Goal: Task Accomplishment & Management: Use online tool/utility

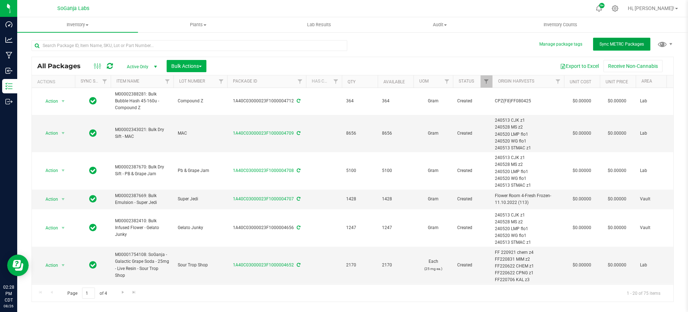
click at [607, 40] on button "Sync METRC Packages" at bounding box center [621, 44] width 57 height 13
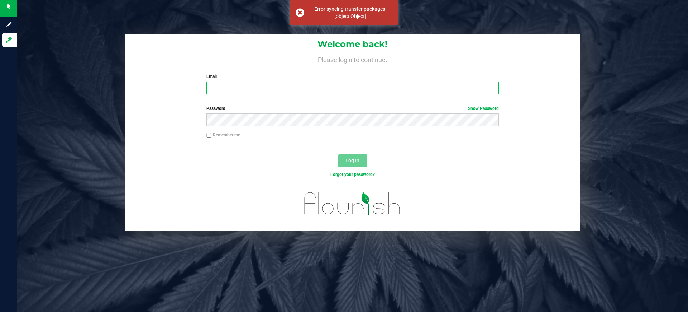
type input "[EMAIL_ADDRESS][DOMAIN_NAME]"
click at [346, 160] on span "Log In" at bounding box center [353, 160] width 14 height 6
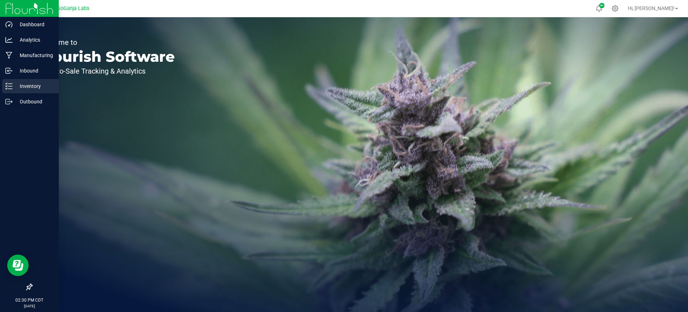
click at [20, 82] on p "Inventory" at bounding box center [34, 86] width 43 height 9
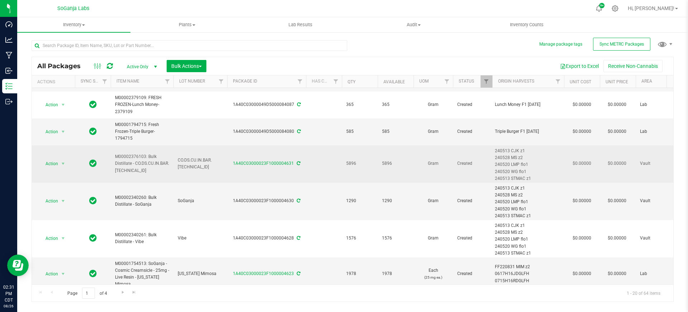
scroll to position [395, 0]
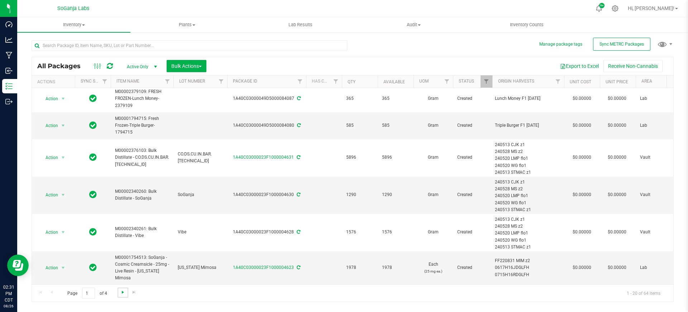
click at [122, 293] on span "Go to the next page" at bounding box center [123, 292] width 6 height 6
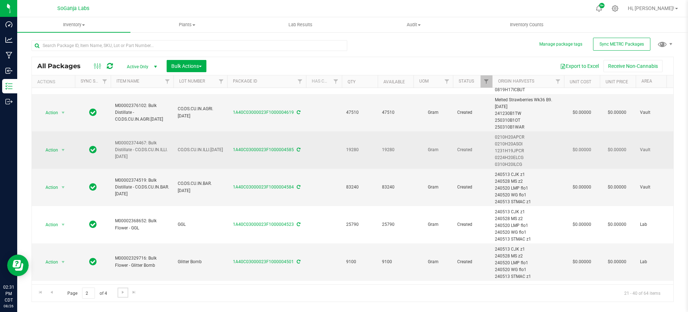
scroll to position [45, 0]
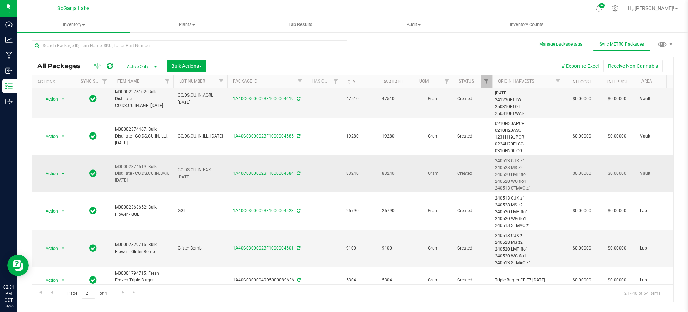
click at [58, 172] on span "Action" at bounding box center [48, 174] width 19 height 10
click at [65, 193] on li "Create package" at bounding box center [61, 196] width 45 height 11
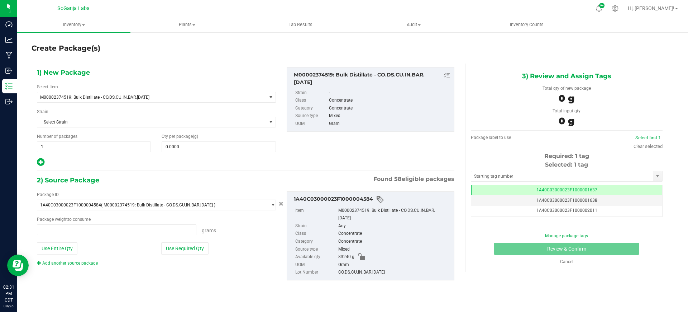
type input "0.0000 g"
click at [587, 187] on span "1A40C03000023F1000001637" at bounding box center [567, 189] width 61 height 5
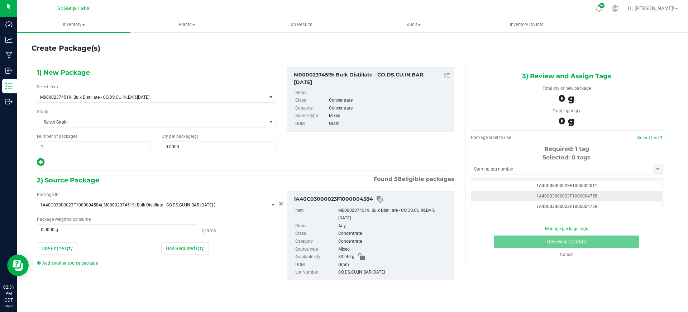
click at [595, 195] on td "1A40C03000023F1000004758" at bounding box center [567, 196] width 191 height 10
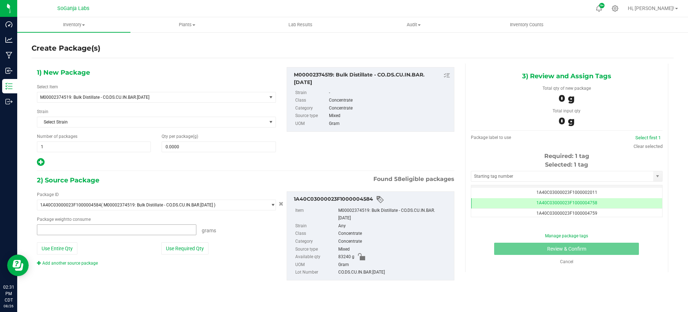
click at [96, 226] on span at bounding box center [117, 229] width 160 height 11
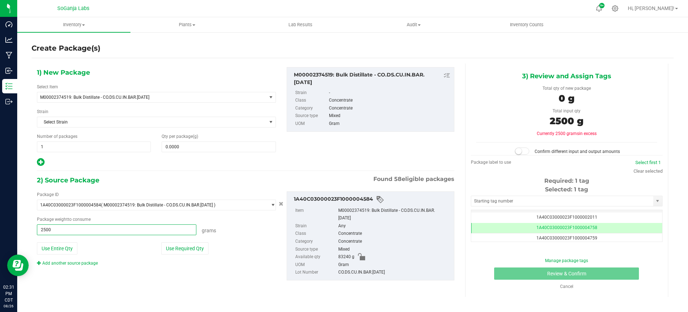
type input "25000"
type input "25000.0000 g"
click at [181, 145] on span at bounding box center [219, 146] width 114 height 11
type input "25000"
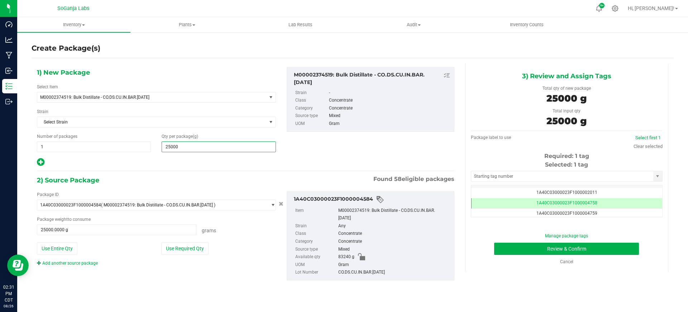
type input "25,000.0000"
click at [199, 175] on div "2) Source Package Found 58 eligible packages" at bounding box center [246, 180] width 418 height 11
click at [593, 248] on button "Review & Confirm" at bounding box center [566, 248] width 145 height 12
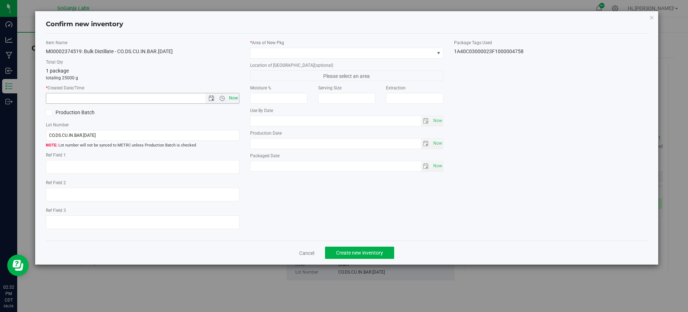
click at [232, 96] on span "Now" at bounding box center [233, 98] width 12 height 10
type input "8/26/2025 2:32 PM"
click at [262, 51] on span at bounding box center [343, 53] width 184 height 10
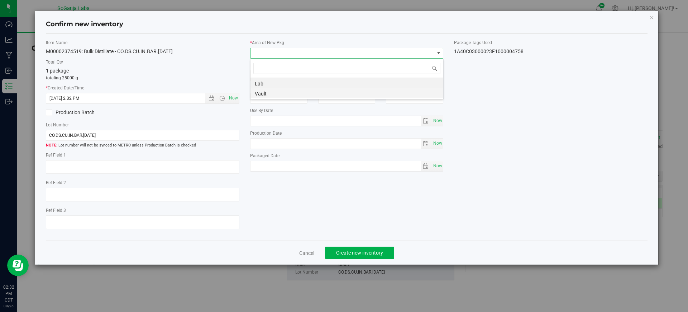
scroll to position [35846, 35663]
click at [265, 90] on li "Vault" at bounding box center [347, 92] width 193 height 10
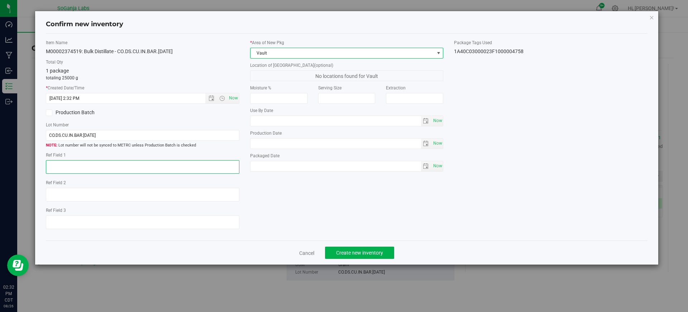
click at [71, 165] on textarea at bounding box center [143, 167] width 194 height 14
type textarea "c3"
click at [368, 250] on span "Create new inventory" at bounding box center [359, 253] width 47 height 6
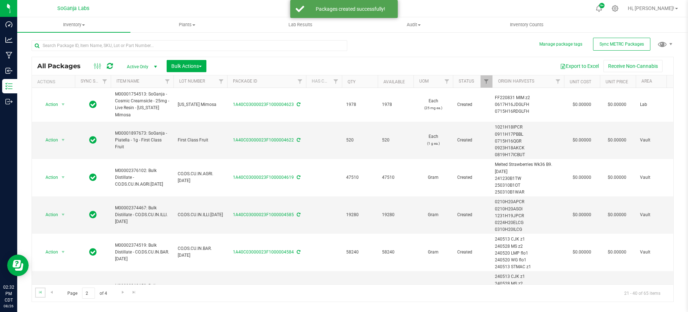
click at [38, 295] on link "Go to the first page" at bounding box center [40, 292] width 10 height 10
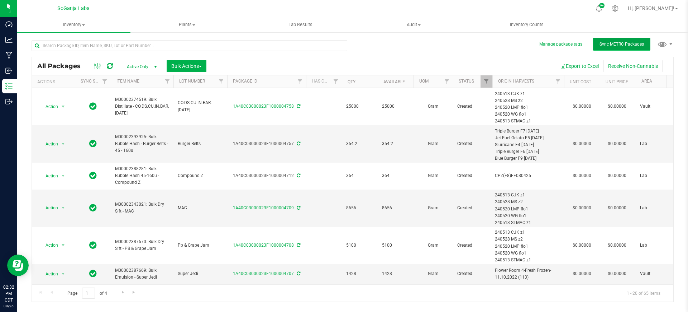
click at [630, 46] on span "Sync METRC Packages" at bounding box center [622, 44] width 44 height 5
